Goal: Information Seeking & Learning: Stay updated

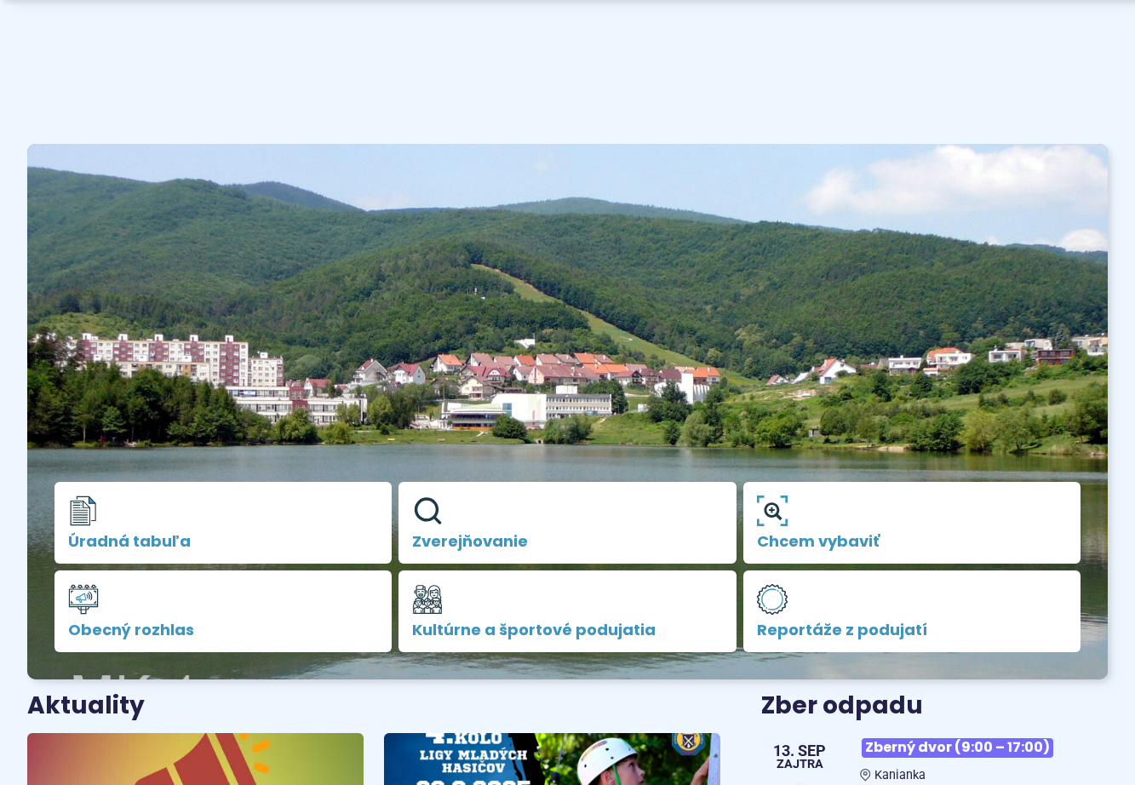
scroll to position [341, 0]
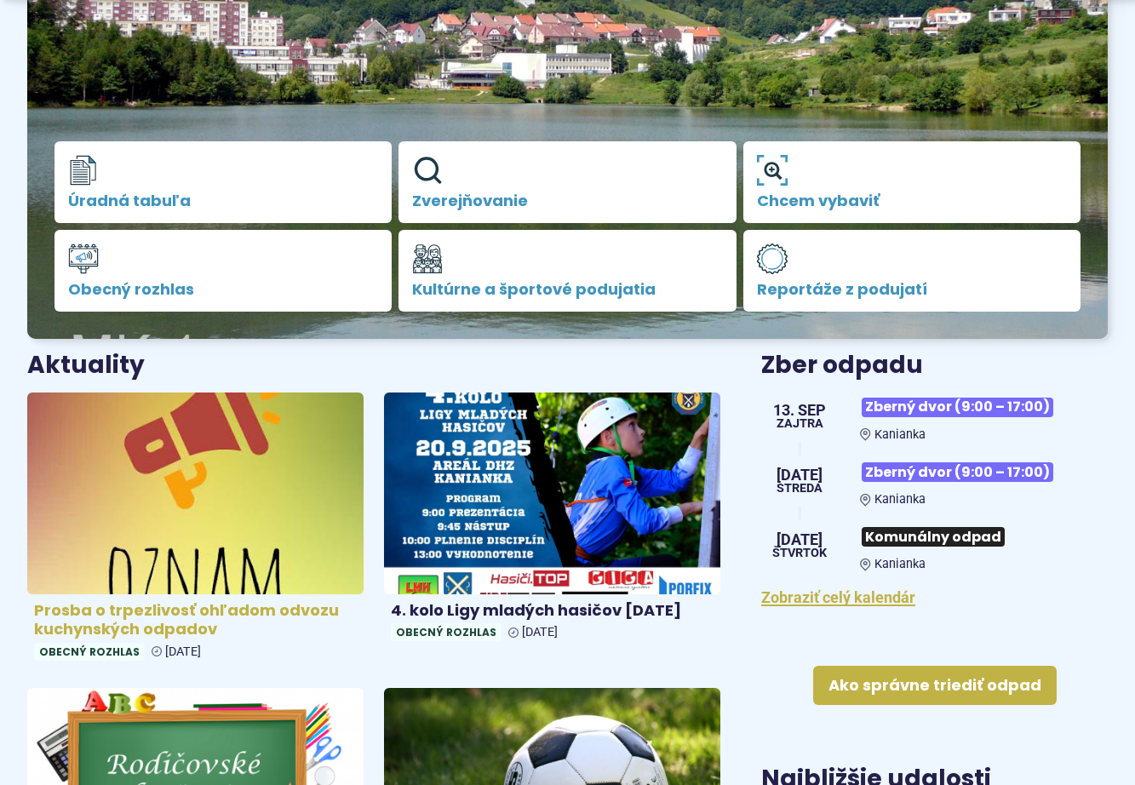
click at [198, 537] on img at bounding box center [195, 493] width 386 height 232
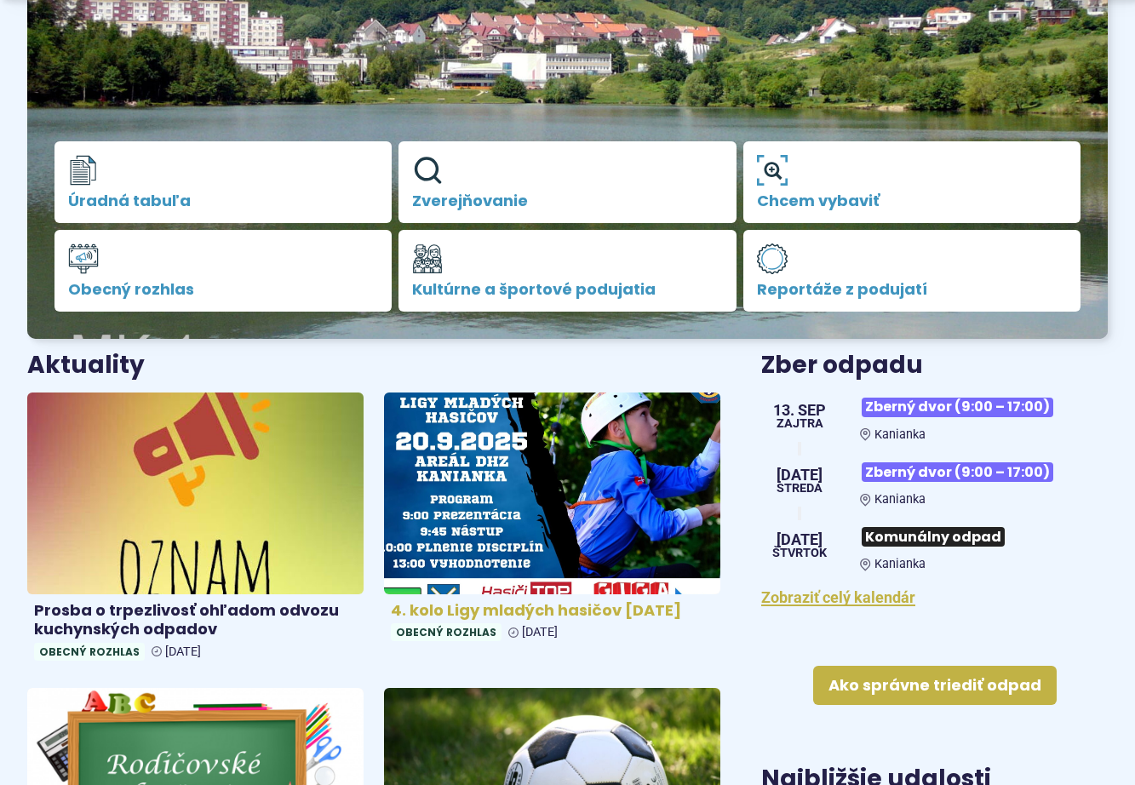
click at [551, 459] on img at bounding box center [551, 493] width 386 height 232
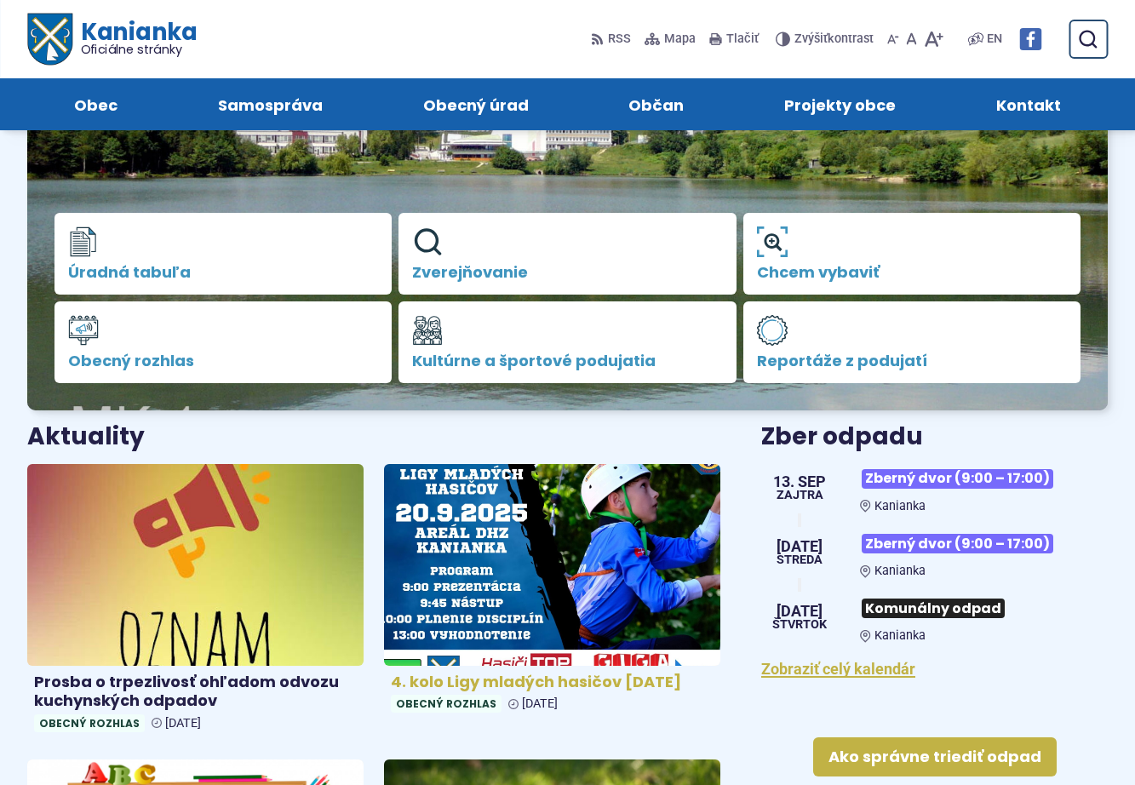
scroll to position [255, 0]
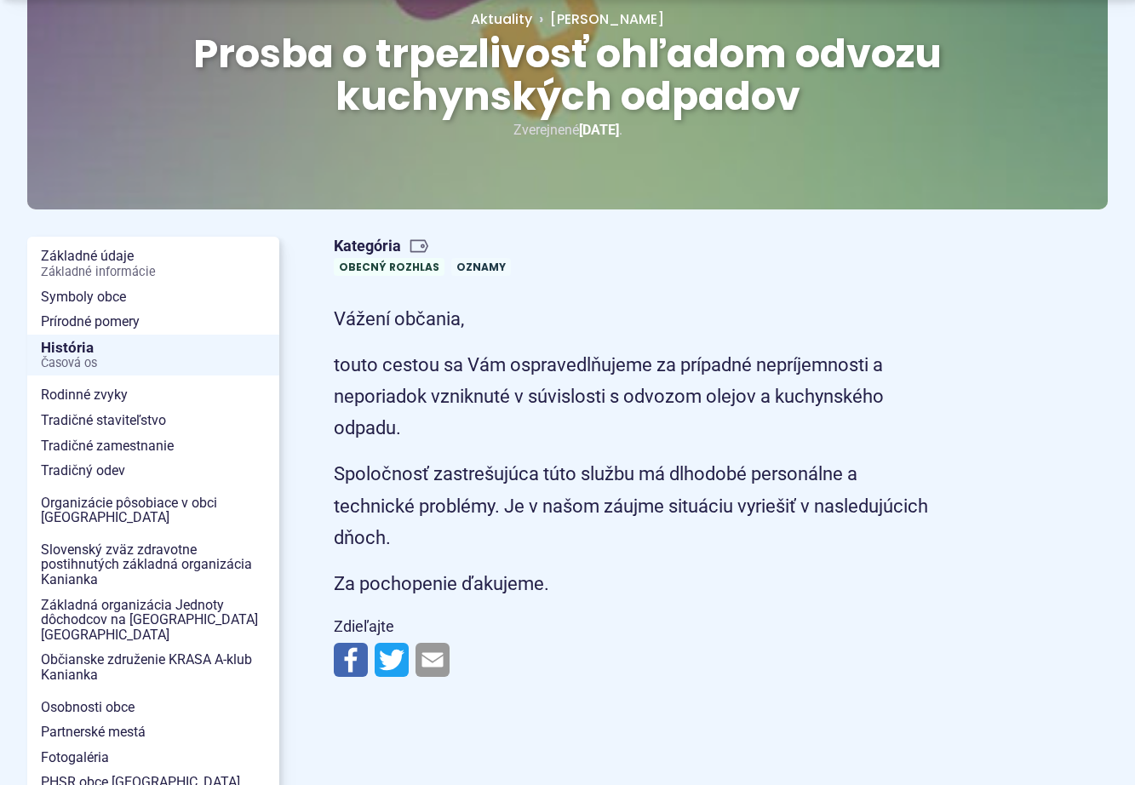
scroll to position [255, 0]
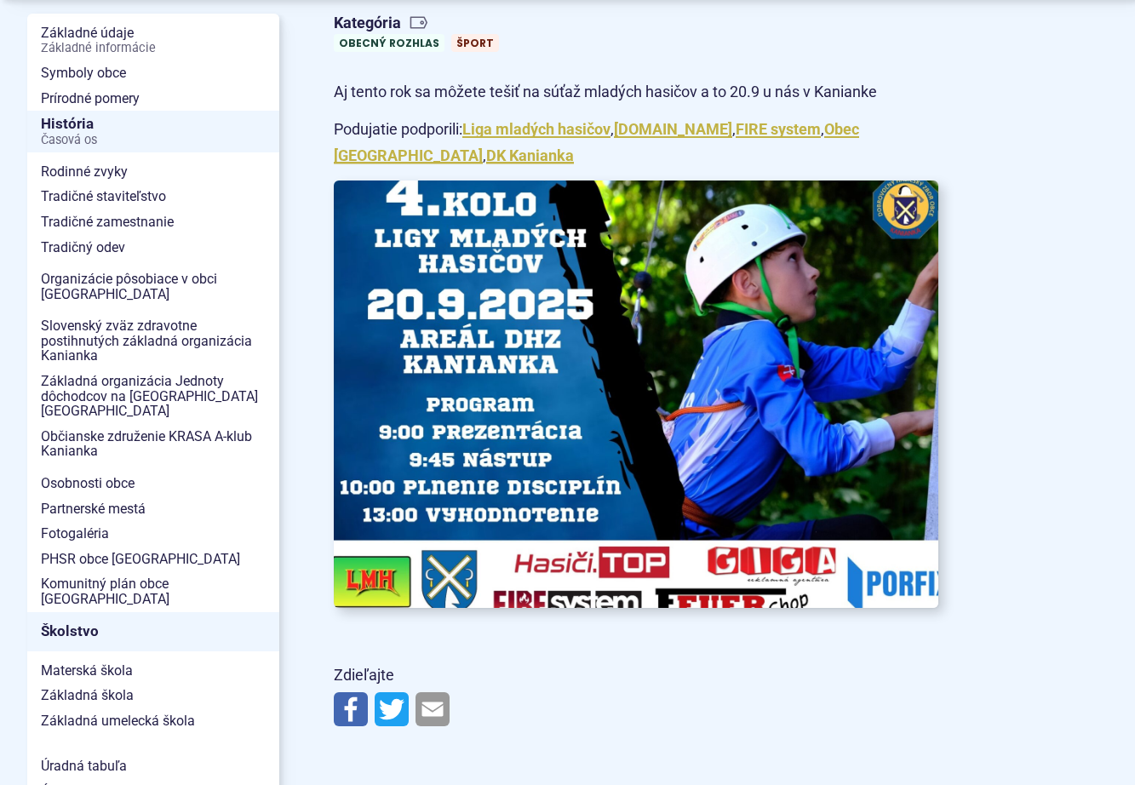
scroll to position [426, 0]
